Goal: Task Accomplishment & Management: Manage account settings

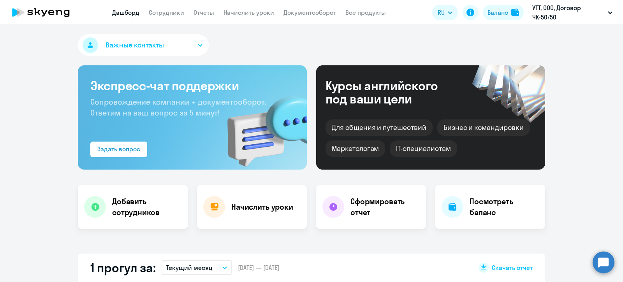
select select "30"
click at [171, 13] on link "Сотрудники" at bounding box center [166, 13] width 35 height 8
select select "30"
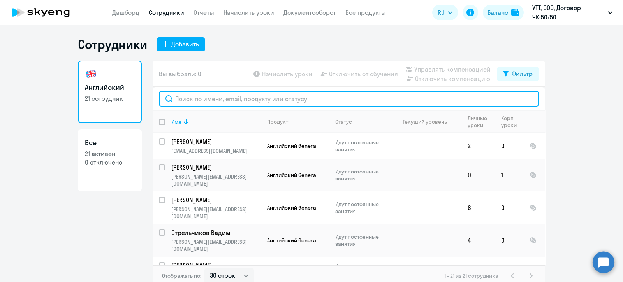
click at [232, 99] on input "text" at bounding box center [349, 99] width 380 height 16
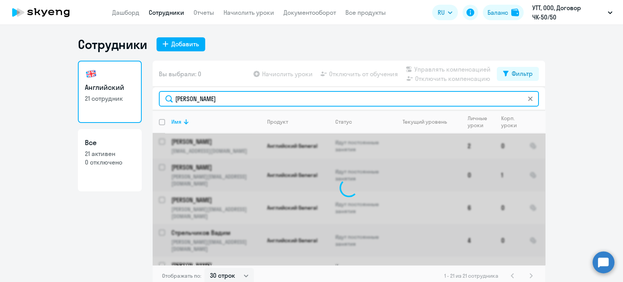
type input "[DEMOGRAPHIC_DATA]"
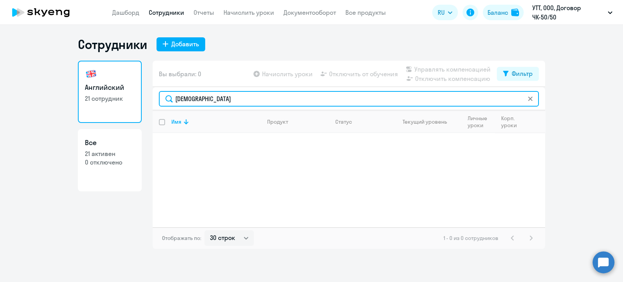
drag, startPoint x: 178, startPoint y: 98, endPoint x: 151, endPoint y: 95, distance: 27.7
click at [151, 96] on div "Английский 21 сотрудник Все 21 активен 0 отключено Вы выбрали: 0 Начислить урок…" at bounding box center [311, 155] width 467 height 188
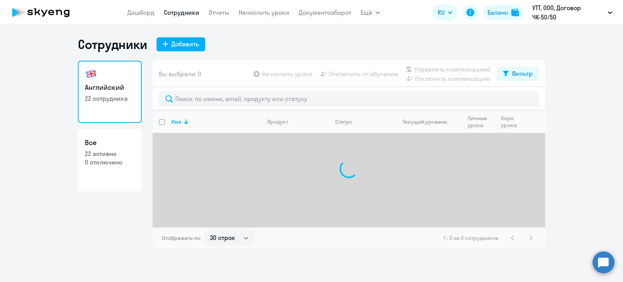
select select "30"
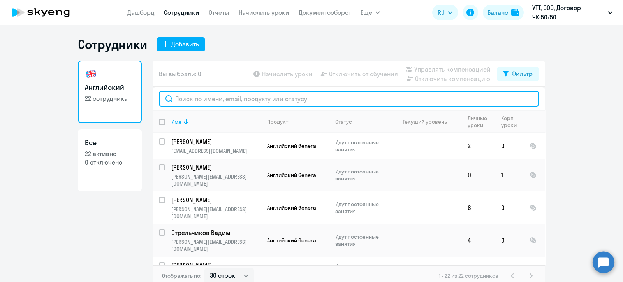
click at [218, 98] on input "text" at bounding box center [349, 99] width 380 height 16
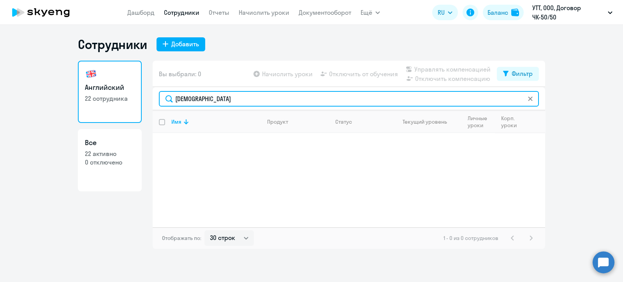
type input "[DEMOGRAPHIC_DATA]"
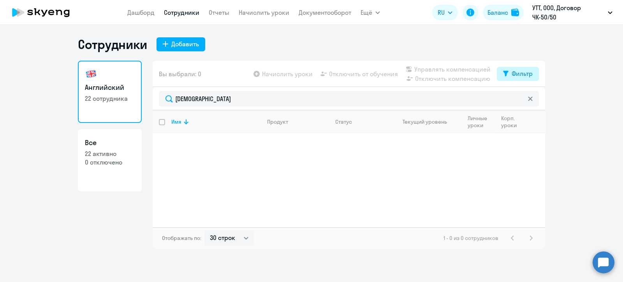
click at [525, 73] on div "Фильтр" at bounding box center [521, 73] width 21 height 9
click at [527, 100] on span at bounding box center [525, 99] width 13 height 8
click at [519, 99] on input "checkbox" at bounding box center [519, 98] width 0 height 0
checkbox input "true"
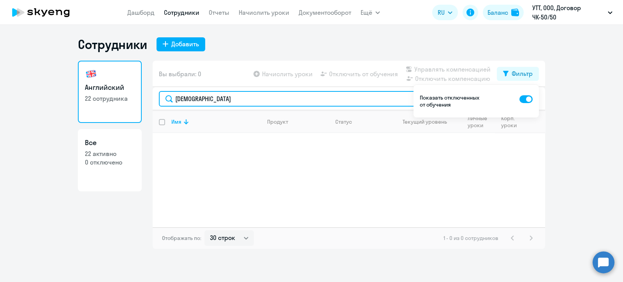
drag, startPoint x: 208, startPoint y: 98, endPoint x: 135, endPoint y: 98, distance: 72.4
click at [135, 98] on div "Английский 22 сотрудника Все 22 активно 0 отключено Вы выбрали: 0 Начислить уро…" at bounding box center [311, 155] width 467 height 188
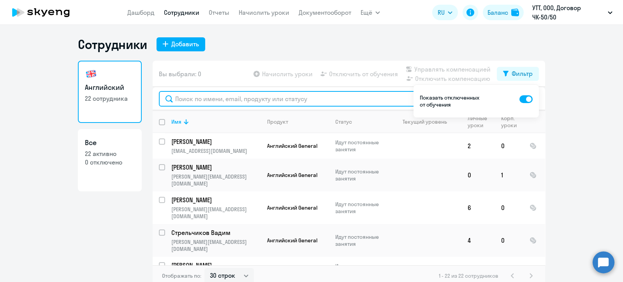
click at [212, 98] on input "text" at bounding box center [349, 99] width 380 height 16
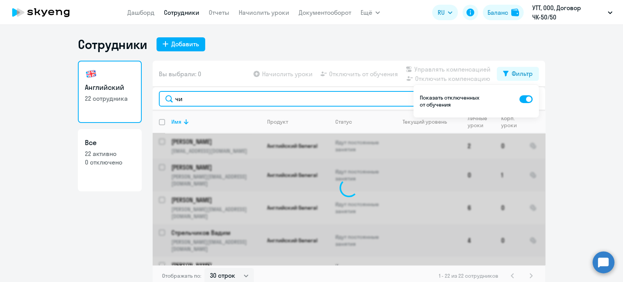
type input "чир"
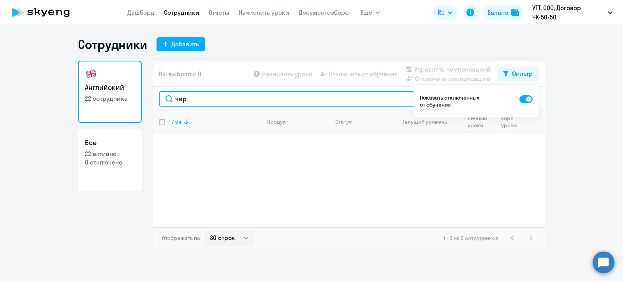
drag, startPoint x: 190, startPoint y: 98, endPoint x: 156, endPoint y: 95, distance: 33.6
click at [156, 95] on div "чир" at bounding box center [349, 98] width 392 height 23
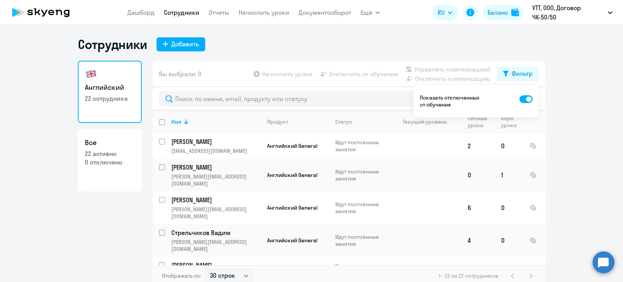
click at [527, 99] on span at bounding box center [525, 99] width 13 height 8
click at [519, 99] on input "checkbox" at bounding box center [519, 98] width 0 height 0
checkbox input "false"
click at [173, 40] on div "Добавить" at bounding box center [185, 43] width 28 height 9
select select "english_adult_not_native_speaker"
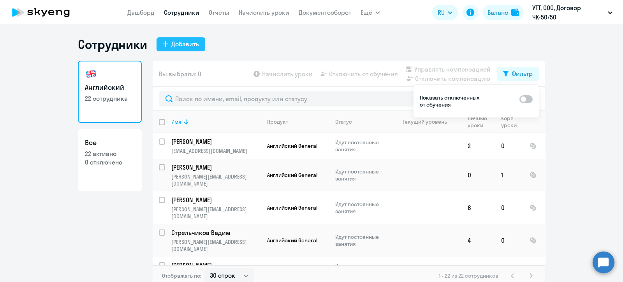
select select "3"
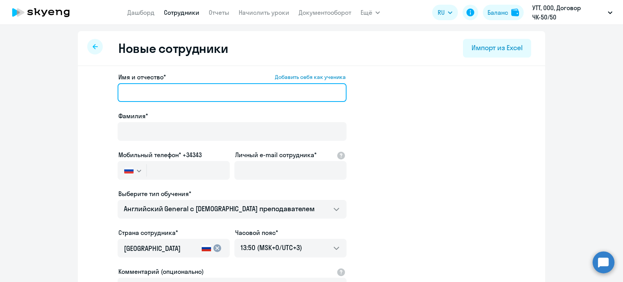
click at [163, 95] on input "Имя и отчество* Добавить себя как ученика" at bounding box center [232, 92] width 229 height 19
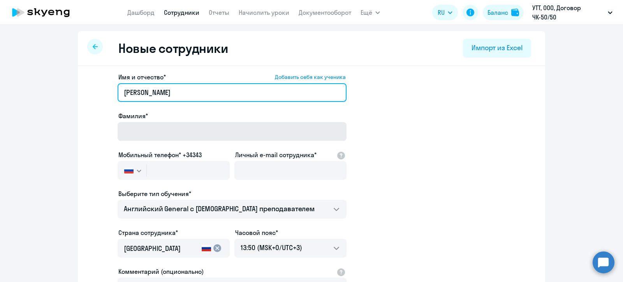
type input "Иван"
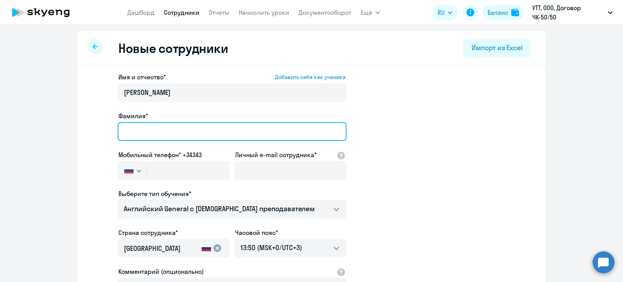
click at [172, 130] on input "Фамилия*" at bounding box center [232, 131] width 229 height 19
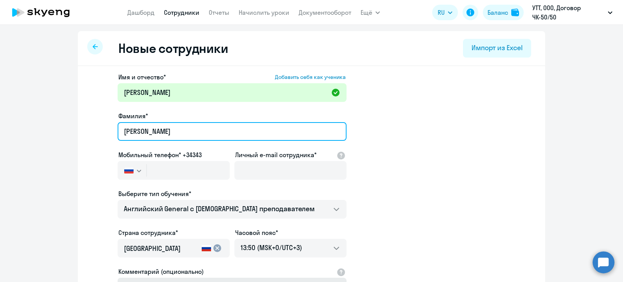
type input "Чирков"
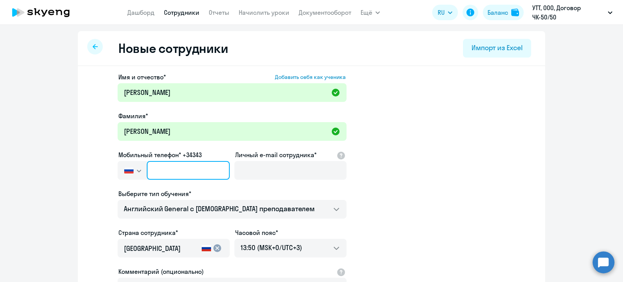
click at [162, 169] on input "text" at bounding box center [188, 170] width 83 height 19
paste input "+7 923 732-05-35"
type input "+7 923 732-05-35"
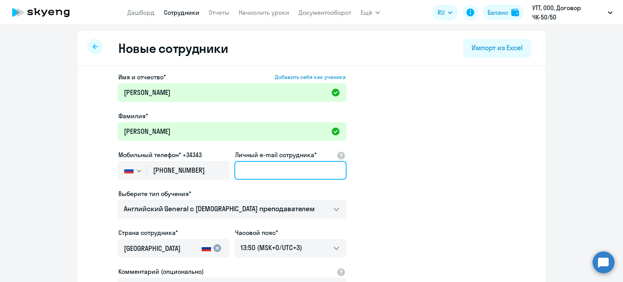
click at [267, 171] on input "Личный e-mail сотрудника*" at bounding box center [290, 170] width 112 height 19
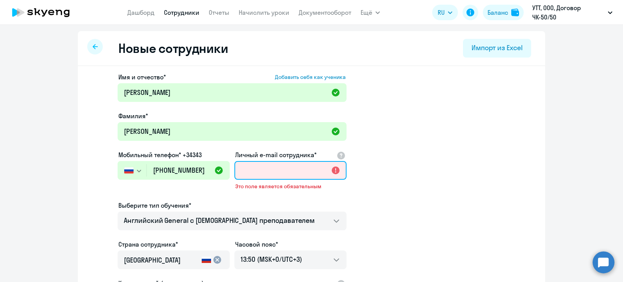
paste input "[EMAIL_ADDRESS][DOMAIN_NAME]"
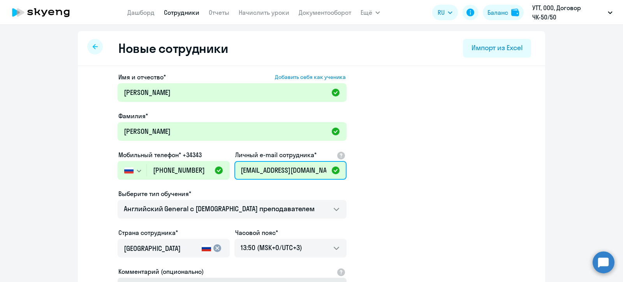
type input "[EMAIL_ADDRESS][DOMAIN_NAME]"
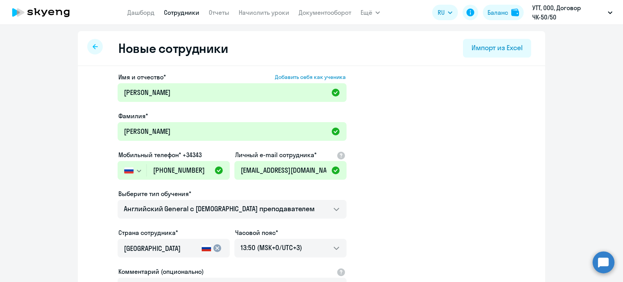
click at [93, 47] on icon at bounding box center [95, 46] width 5 height 5
select select "30"
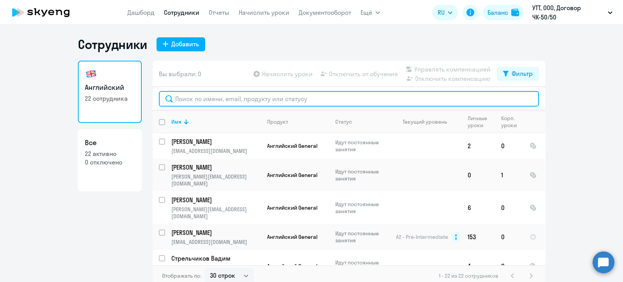
click at [220, 99] on input "text" at bounding box center [349, 99] width 380 height 16
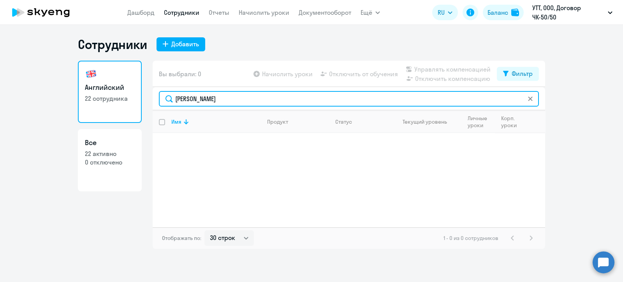
type input "ваня"
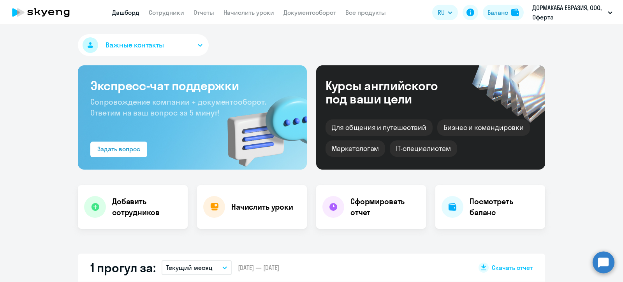
select select "30"
click at [200, 11] on link "Отчеты" at bounding box center [203, 13] width 21 height 8
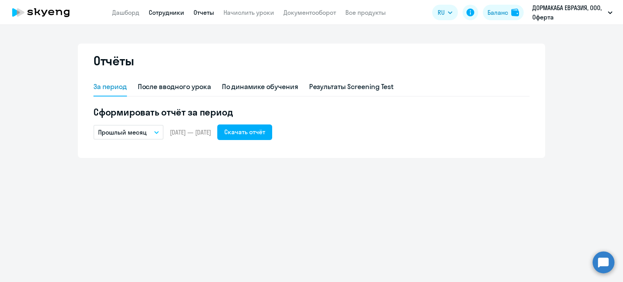
click at [158, 9] on link "Сотрудники" at bounding box center [166, 13] width 35 height 8
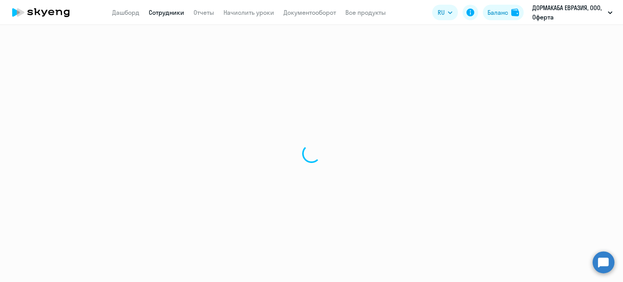
select select "30"
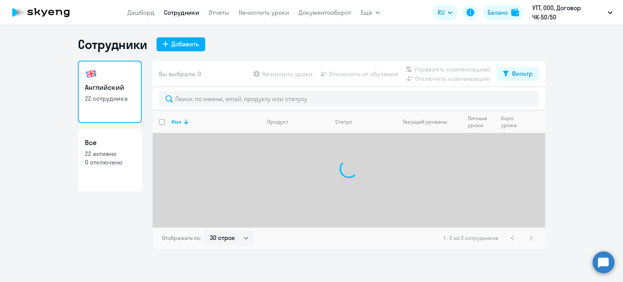
select select "30"
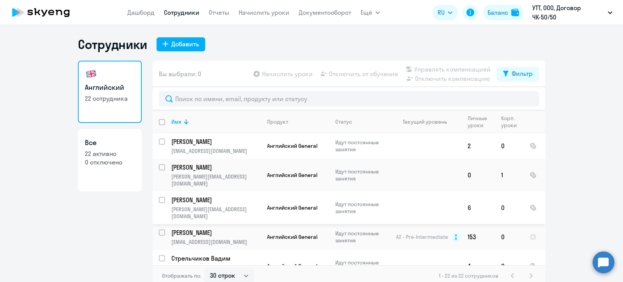
click at [201, 196] on p "[PERSON_NAME]" at bounding box center [215, 200] width 88 height 9
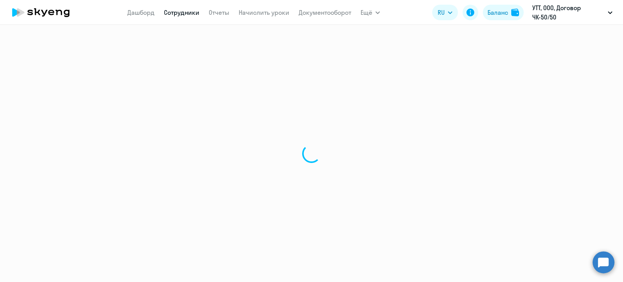
select select "english"
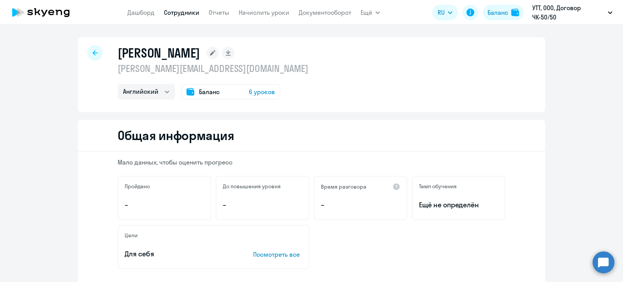
click at [97, 54] on div at bounding box center [95, 53] width 16 height 16
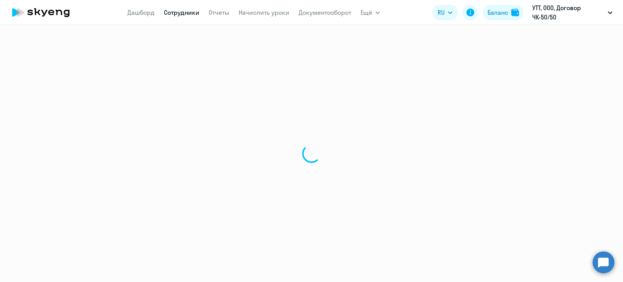
select select "30"
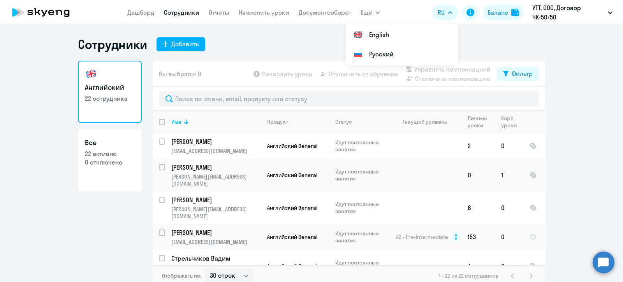
click at [272, 43] on div "Сотрудники Добавить" at bounding box center [311, 45] width 467 height 16
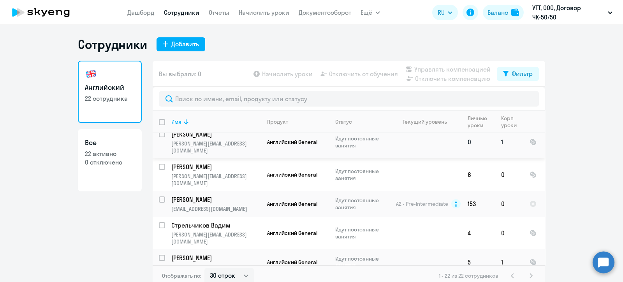
scroll to position [48, 0]
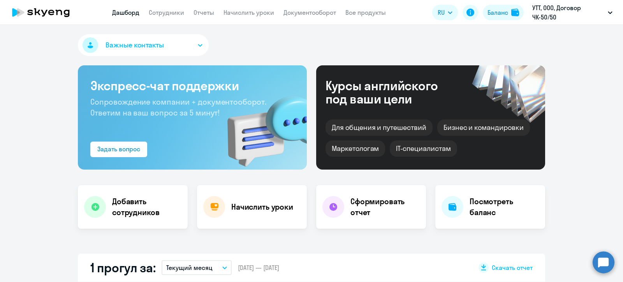
select select "30"
click at [163, 14] on link "Сотрудники" at bounding box center [166, 13] width 35 height 8
select select "30"
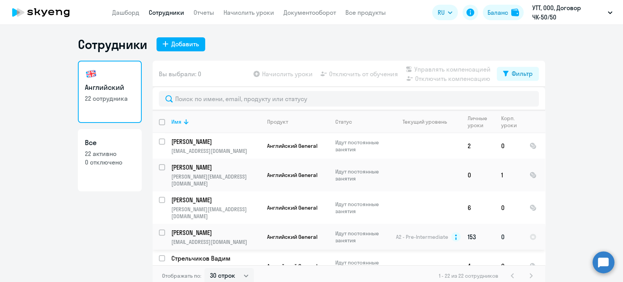
click at [159, 230] on input "select row 12032067" at bounding box center [167, 238] width 16 height 16
checkbox input "true"
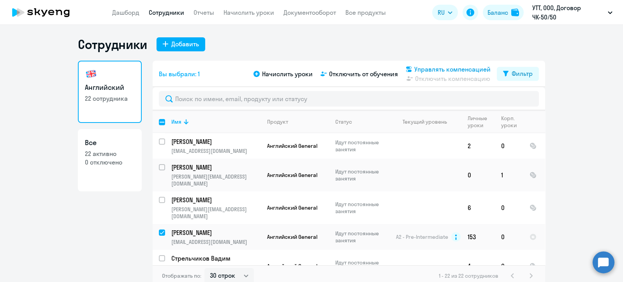
click at [443, 69] on span "Управлять компенсацией" at bounding box center [452, 69] width 76 height 9
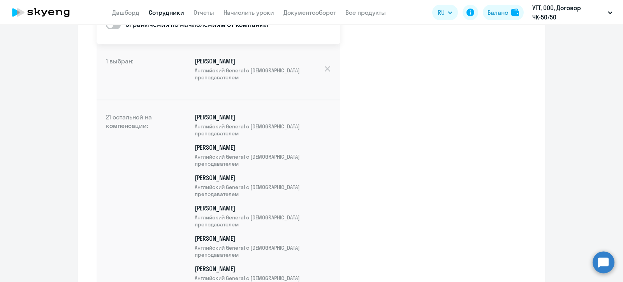
scroll to position [2, 0]
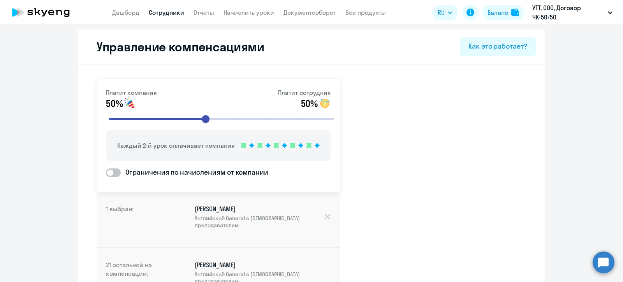
click at [165, 13] on link "Сотрудники" at bounding box center [166, 13] width 35 height 8
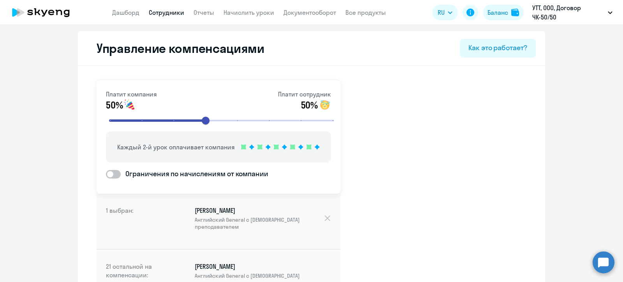
select select "30"
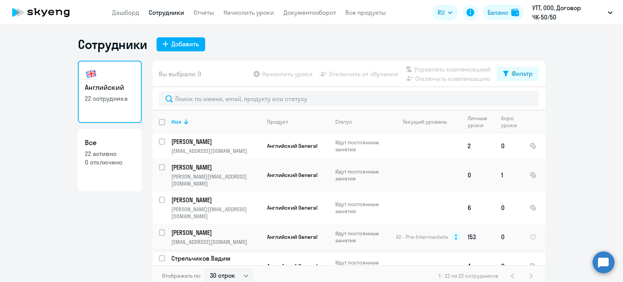
click at [159, 230] on input "select row 12032067" at bounding box center [167, 238] width 16 height 16
checkbox input "true"
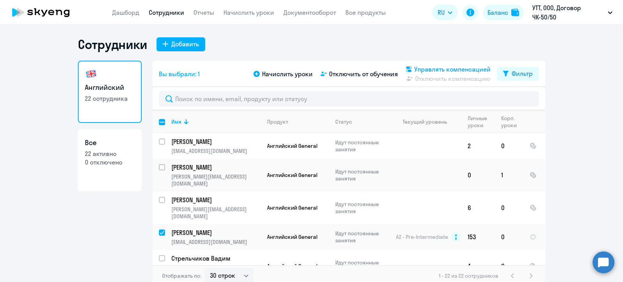
click at [424, 68] on span "Управлять компенсацией" at bounding box center [452, 69] width 76 height 9
